Goal: Information Seeking & Learning: Learn about a topic

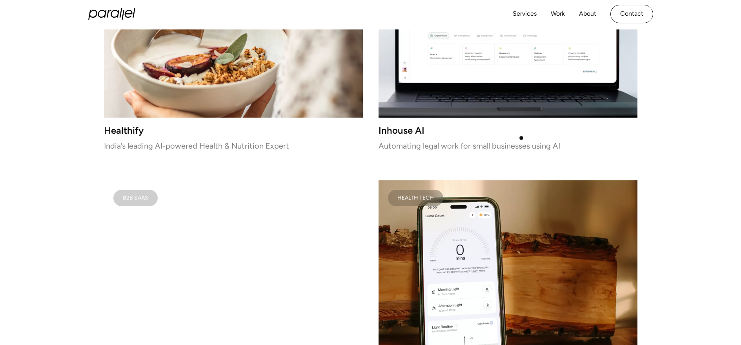
scroll to position [1139, 0]
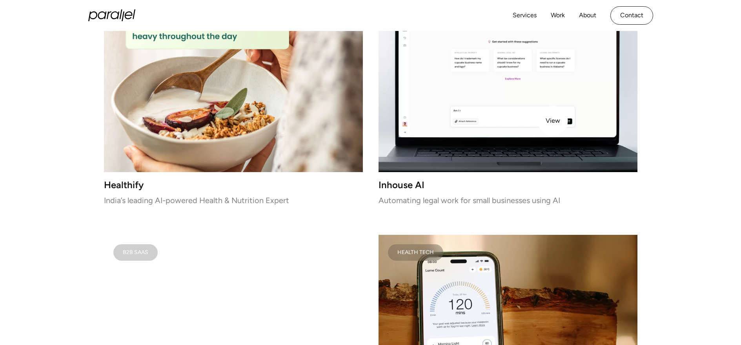
click at [553, 121] on video at bounding box center [507, 70] width 259 height 204
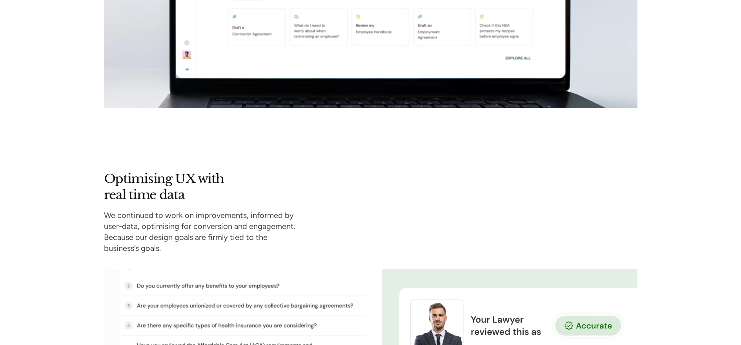
scroll to position [2720, 0]
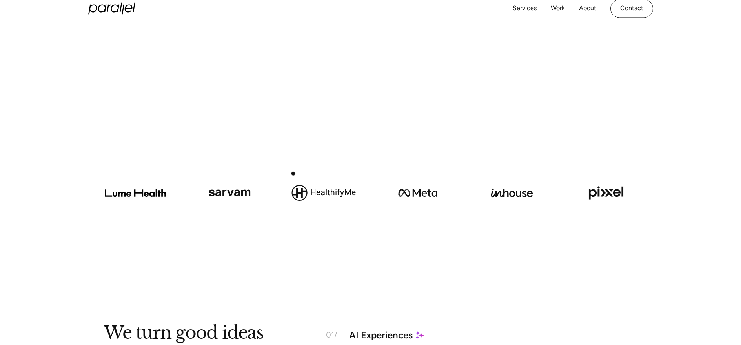
scroll to position [8, 0]
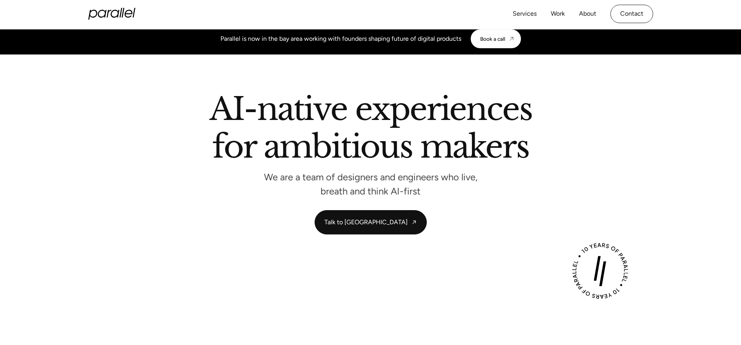
click at [104, 10] on icon "home" at bounding box center [111, 14] width 47 height 12
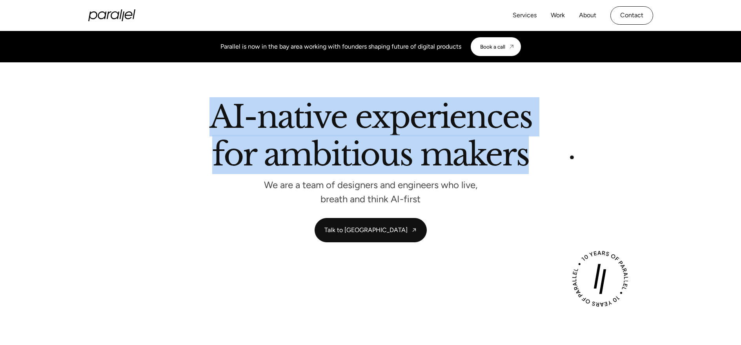
drag, startPoint x: 304, startPoint y: 127, endPoint x: 599, endPoint y: 162, distance: 296.2
click at [597, 161] on div "AI-native experiences for ambitious makers We are a team of designers and engin…" at bounding box center [370, 152] width 533 height 101
click at [599, 162] on div "AI-native experiences for ambitious makers We are a team of designers and engin…" at bounding box center [370, 152] width 533 height 101
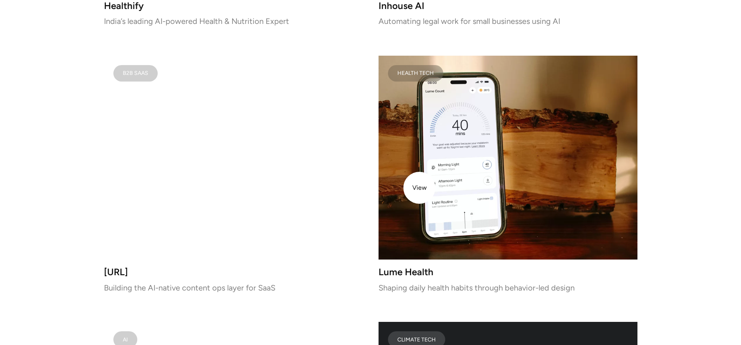
scroll to position [1320, 0]
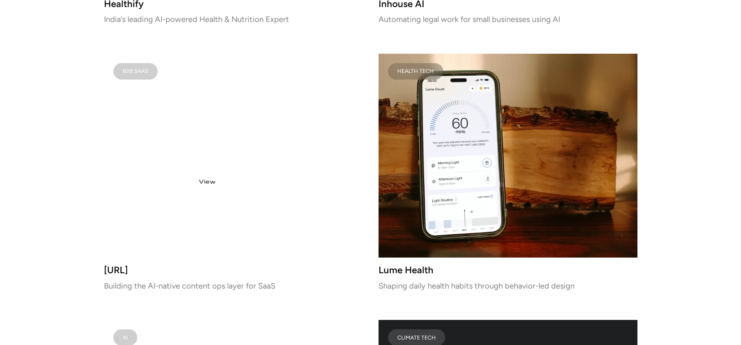
click at [180, 181] on video at bounding box center [233, 156] width 259 height 204
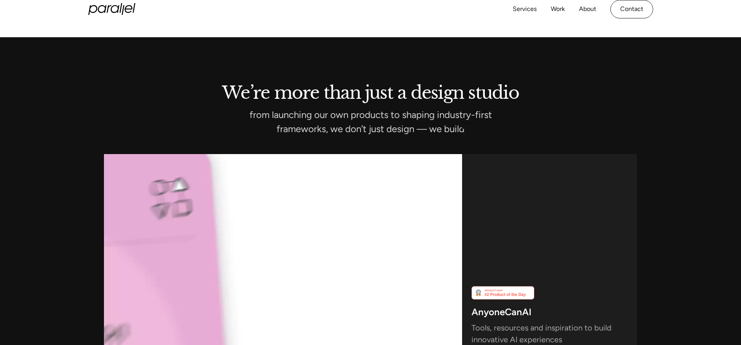
scroll to position [1998, 0]
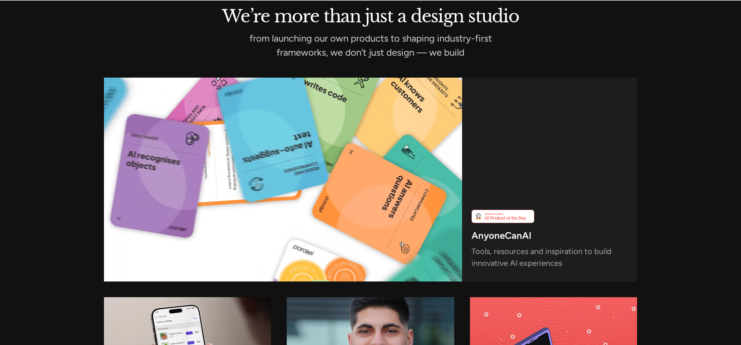
click at [668, 133] on div "We’re more than just a design studio from launching our own products to shaping…" at bounding box center [370, 251] width 741 height 486
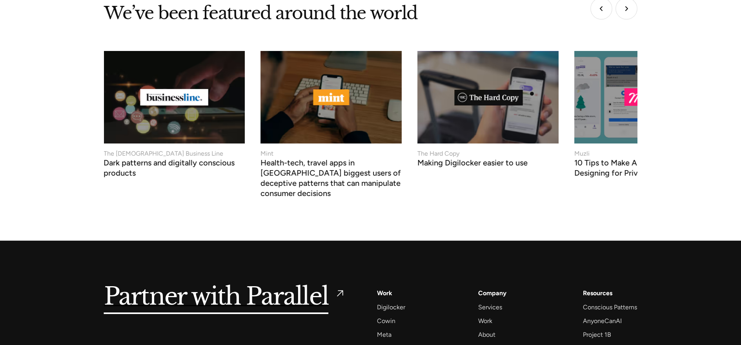
scroll to position [3024, 0]
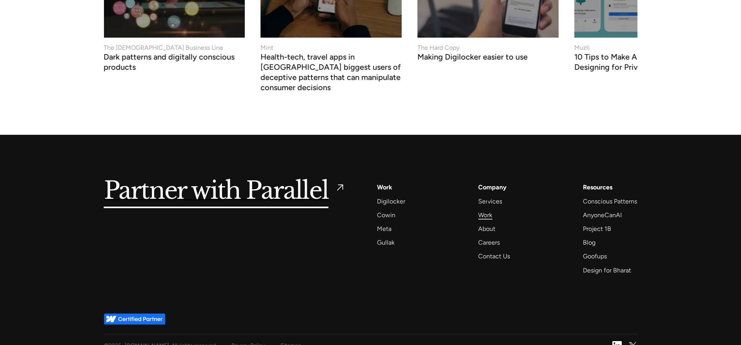
click at [488, 210] on div "Work" at bounding box center [485, 215] width 14 height 11
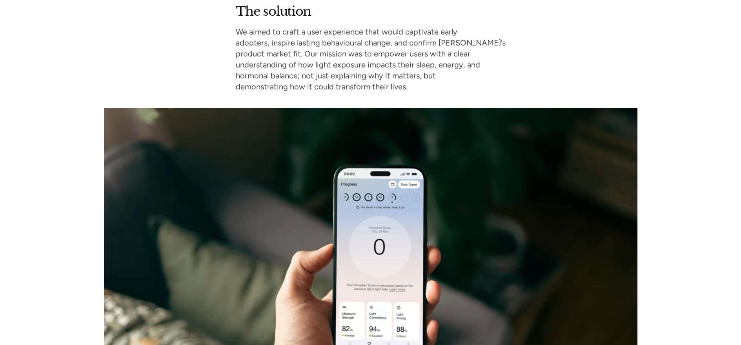
scroll to position [1573, 0]
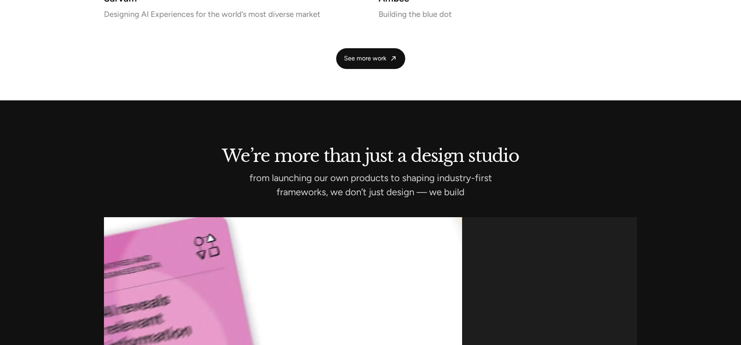
scroll to position [1664, 0]
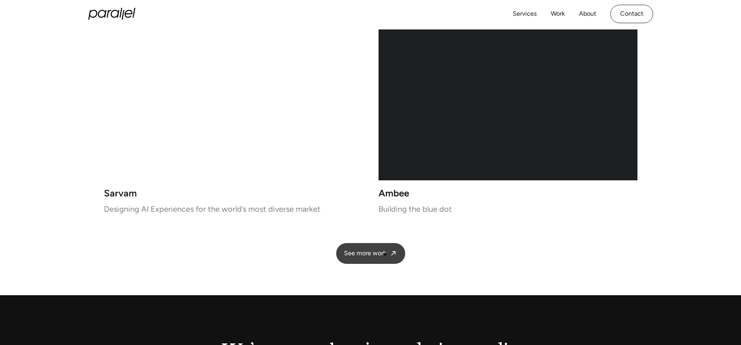
click at [382, 262] on link "See more work" at bounding box center [370, 253] width 69 height 21
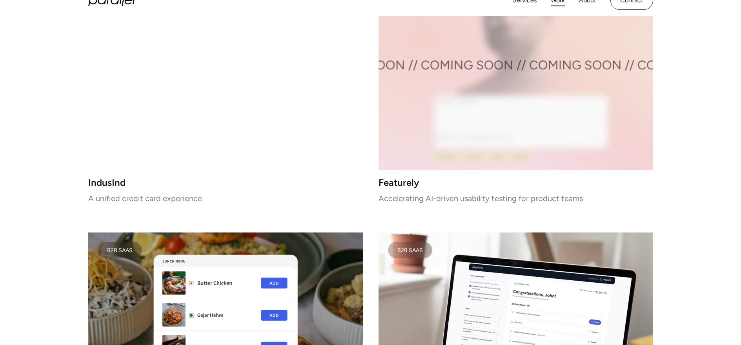
scroll to position [1450, 0]
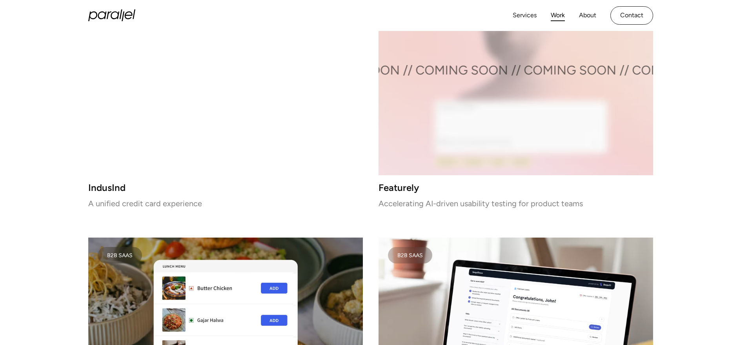
click at [92, 190] on h3 "IndusInd" at bounding box center [225, 188] width 275 height 7
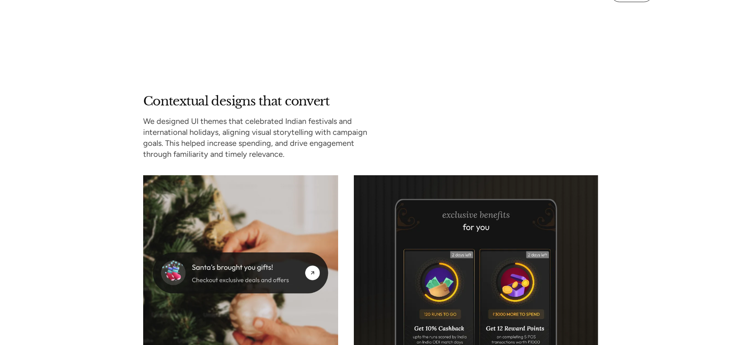
scroll to position [3318, 0]
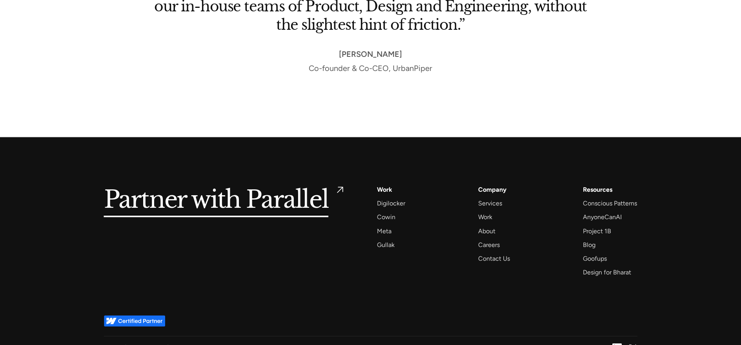
scroll to position [5409, 0]
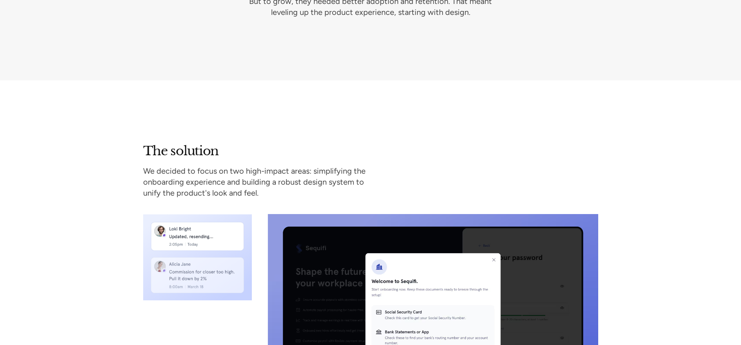
scroll to position [1412, 0]
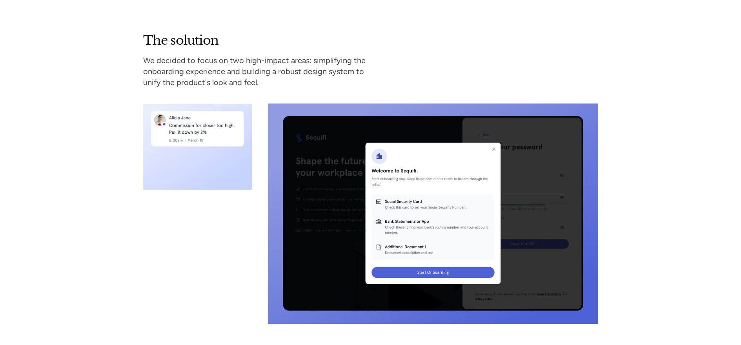
click at [211, 158] on icon at bounding box center [197, 147] width 109 height 87
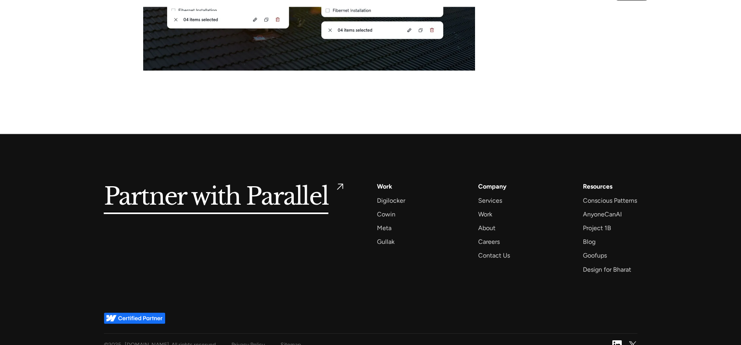
scroll to position [3261, 0]
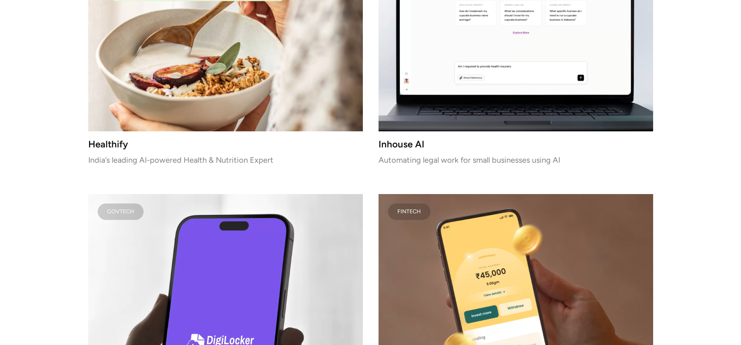
scroll to position [2254, 0]
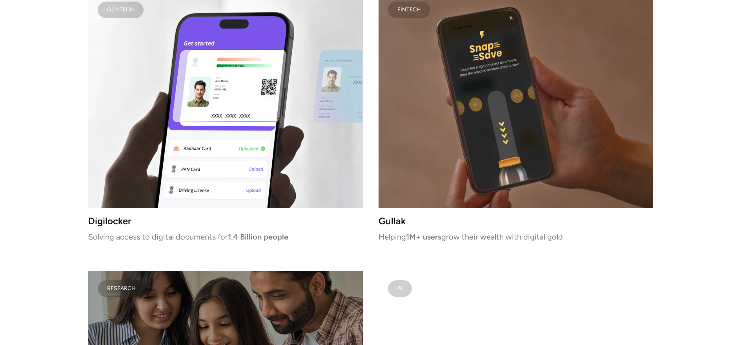
click at [470, 100] on video at bounding box center [515, 100] width 275 height 217
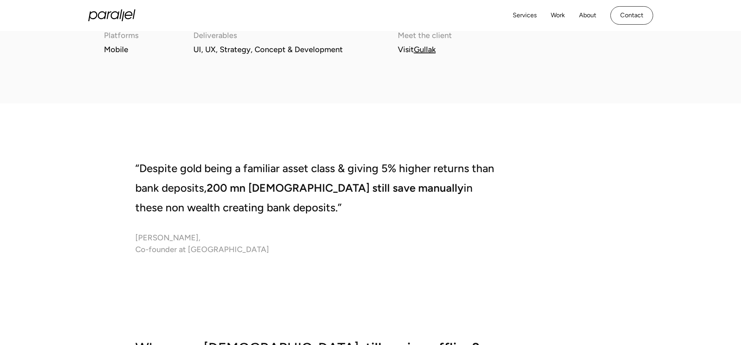
scroll to position [1110, 0]
click at [419, 48] on link "Gullak" at bounding box center [425, 49] width 22 height 9
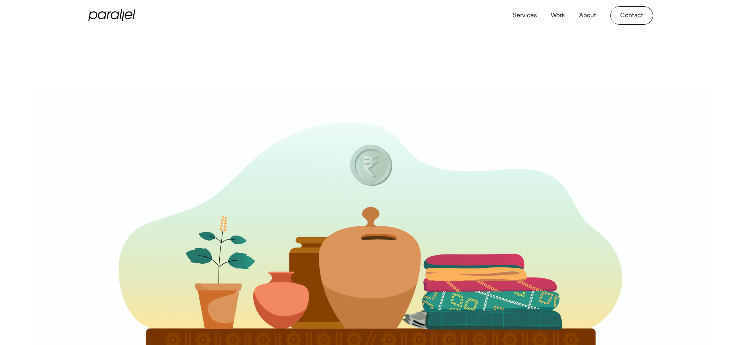
scroll to position [0, 0]
